Goal: Information Seeking & Learning: Compare options

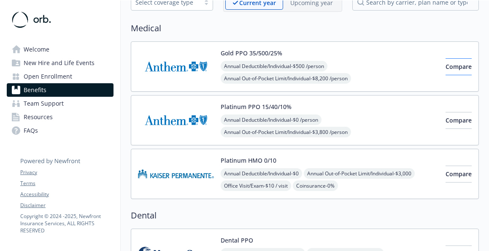
scroll to position [52, 0]
click at [306, 68] on span "Annual Deductible/Individual - $500 /person" at bounding box center [274, 66] width 107 height 11
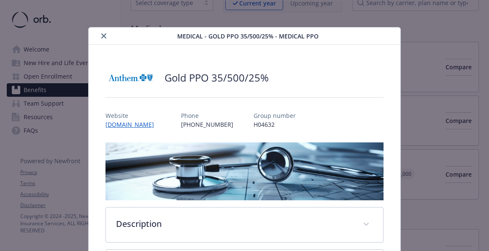
click at [103, 36] on icon "close" at bounding box center [103, 35] width 5 height 5
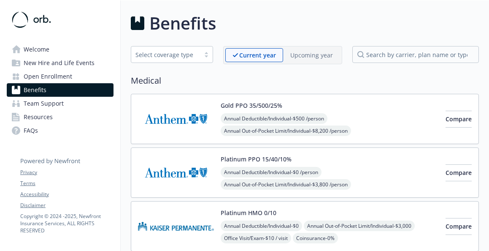
click at [40, 76] on span "Open Enrollment" at bounding box center [48, 77] width 49 height 14
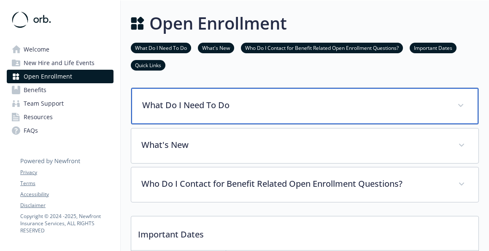
click at [433, 114] on div "What Do I Need To Do" at bounding box center [305, 106] width 348 height 36
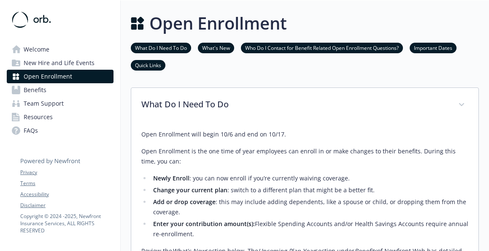
click at [65, 91] on link "Benefits" at bounding box center [60, 90] width 107 height 14
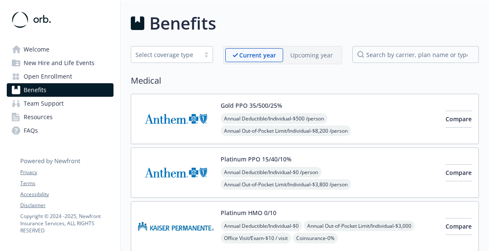
click at [272, 157] on button "Platinum PPO 15/40/10%" at bounding box center [256, 159] width 71 height 9
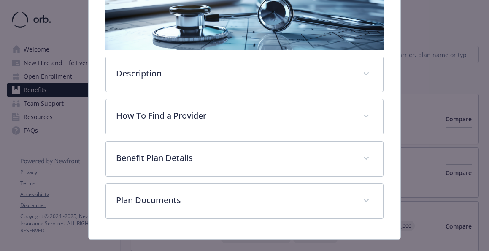
scroll to position [150, 0]
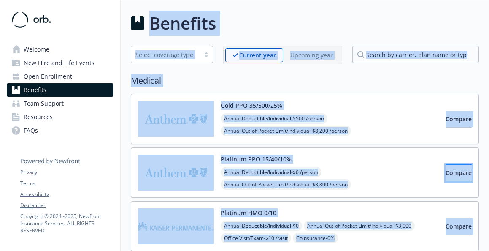
click at [446, 178] on button "Compare" at bounding box center [459, 172] width 26 height 17
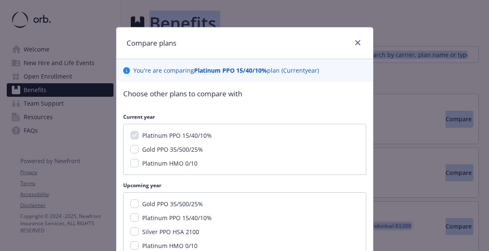
scroll to position [68, 0]
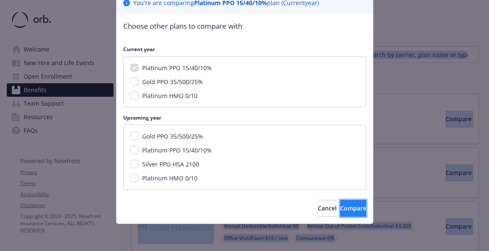
click at [340, 211] on span "Compare" at bounding box center [353, 208] width 26 height 8
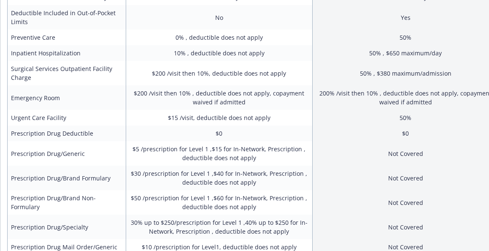
scroll to position [0, 0]
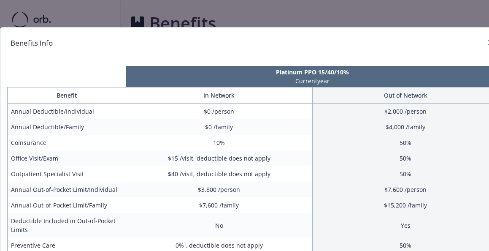
click at [153, 15] on div "Benefits Info Platinum PPO 15/40/10% Current year Benefit In Network Out of Net…" at bounding box center [244, 125] width 489 height 251
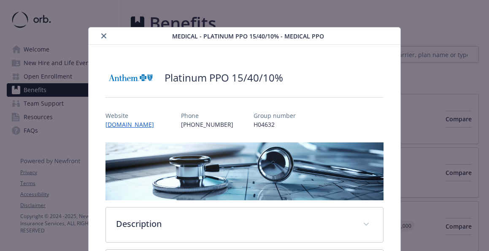
scroll to position [25, 0]
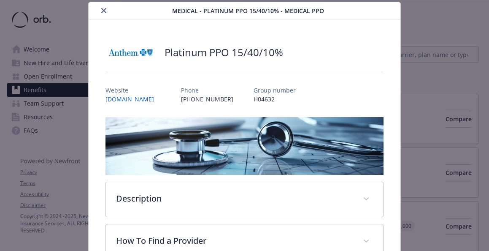
click at [104, 9] on icon "close" at bounding box center [103, 10] width 5 height 5
